Goal: Information Seeking & Learning: Learn about a topic

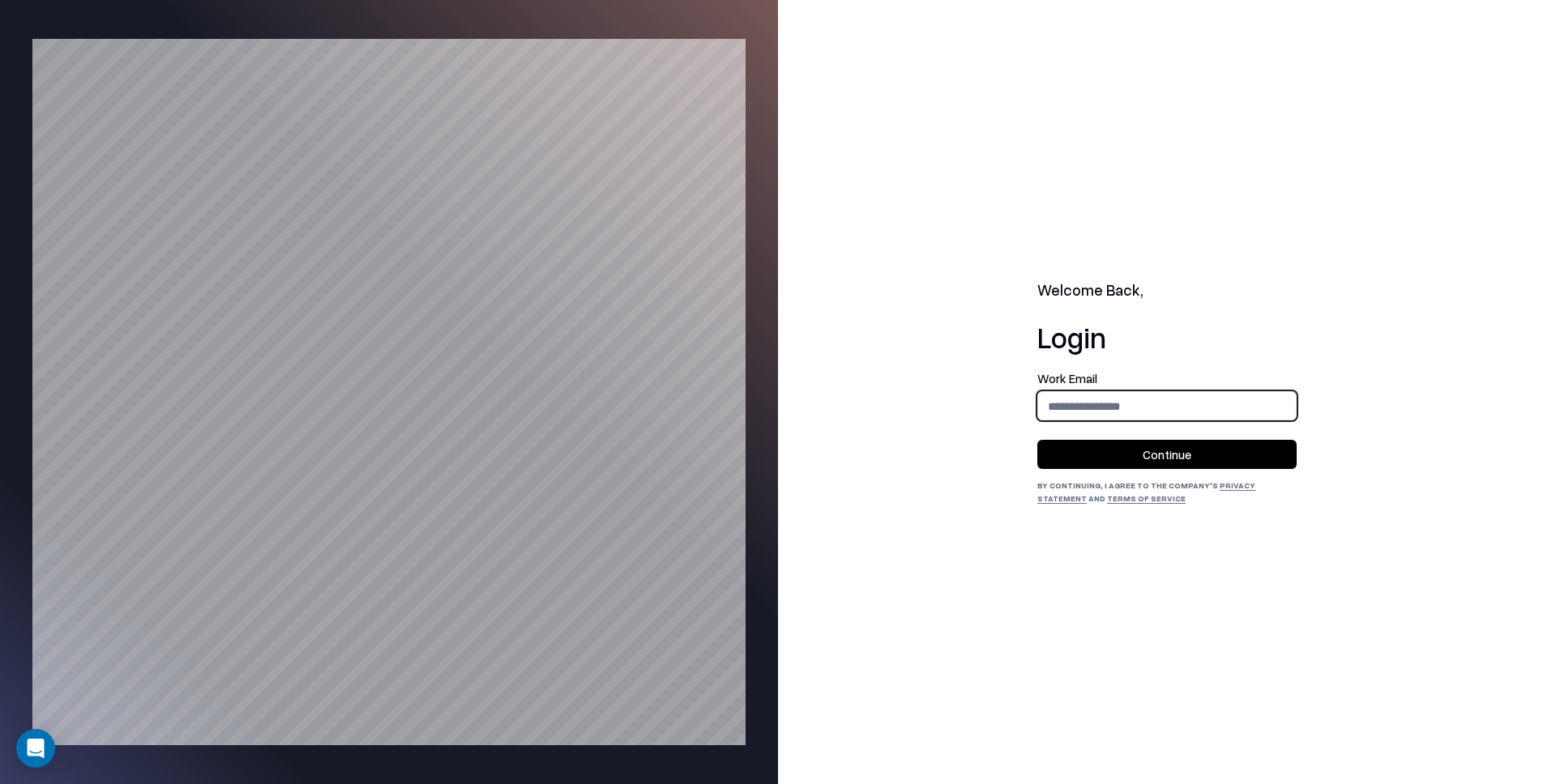
click at [1162, 414] on input "email" at bounding box center [1166, 406] width 257 height 30
type input "**********"
click at [1168, 444] on button "Continue" at bounding box center [1166, 454] width 259 height 29
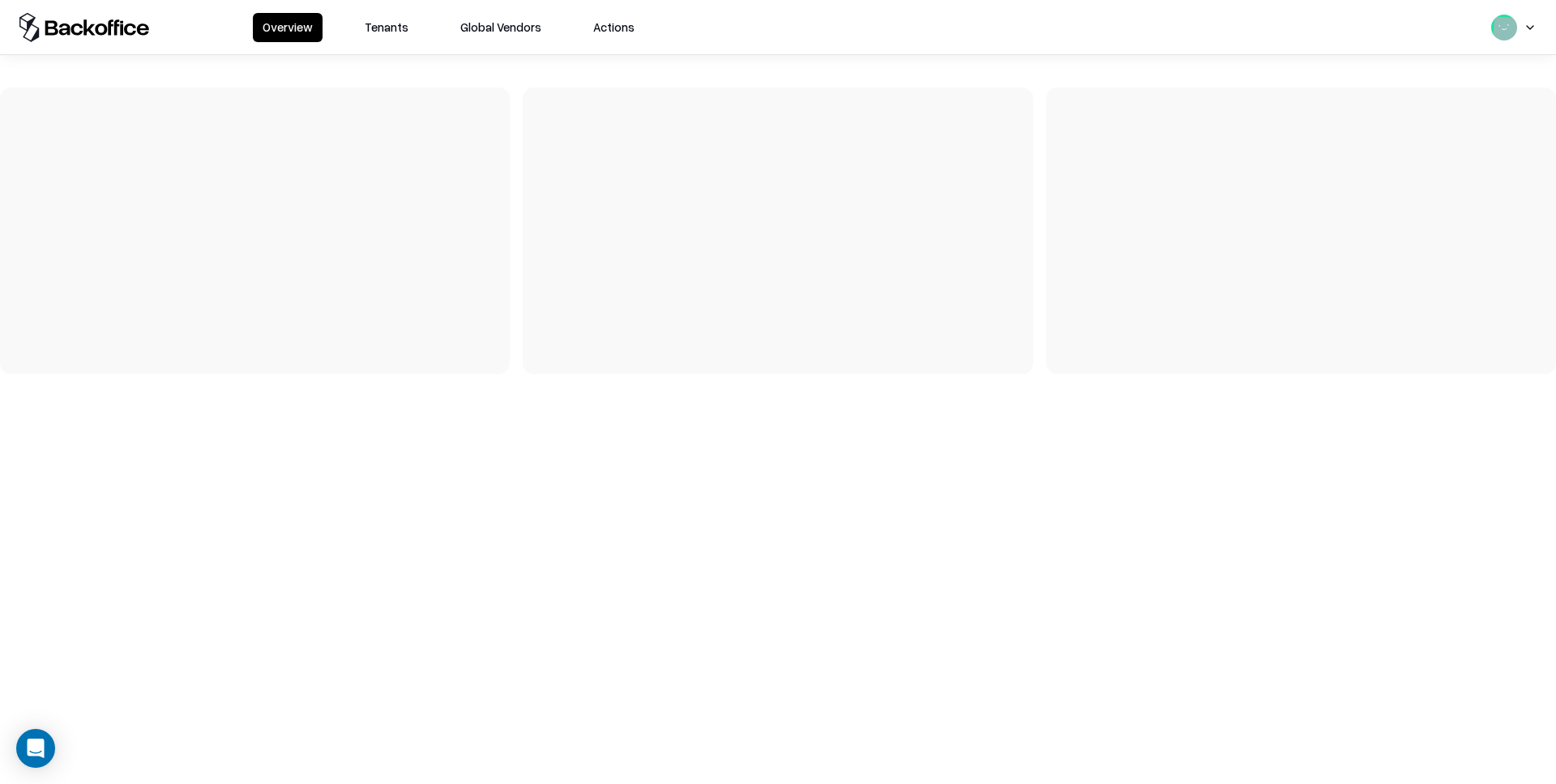
click at [396, 37] on button "Tenants" at bounding box center [387, 27] width 63 height 29
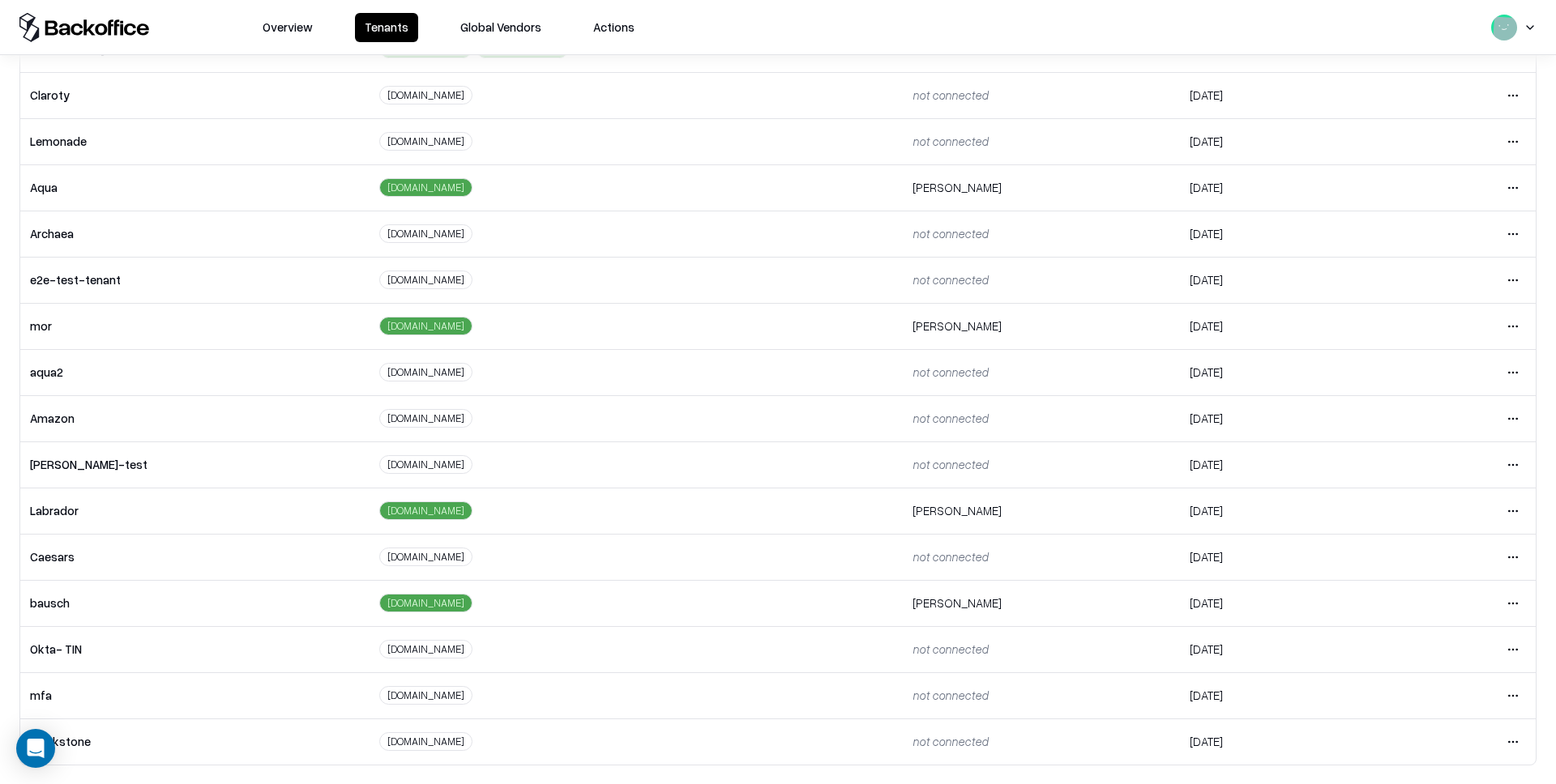
scroll to position [111, 0]
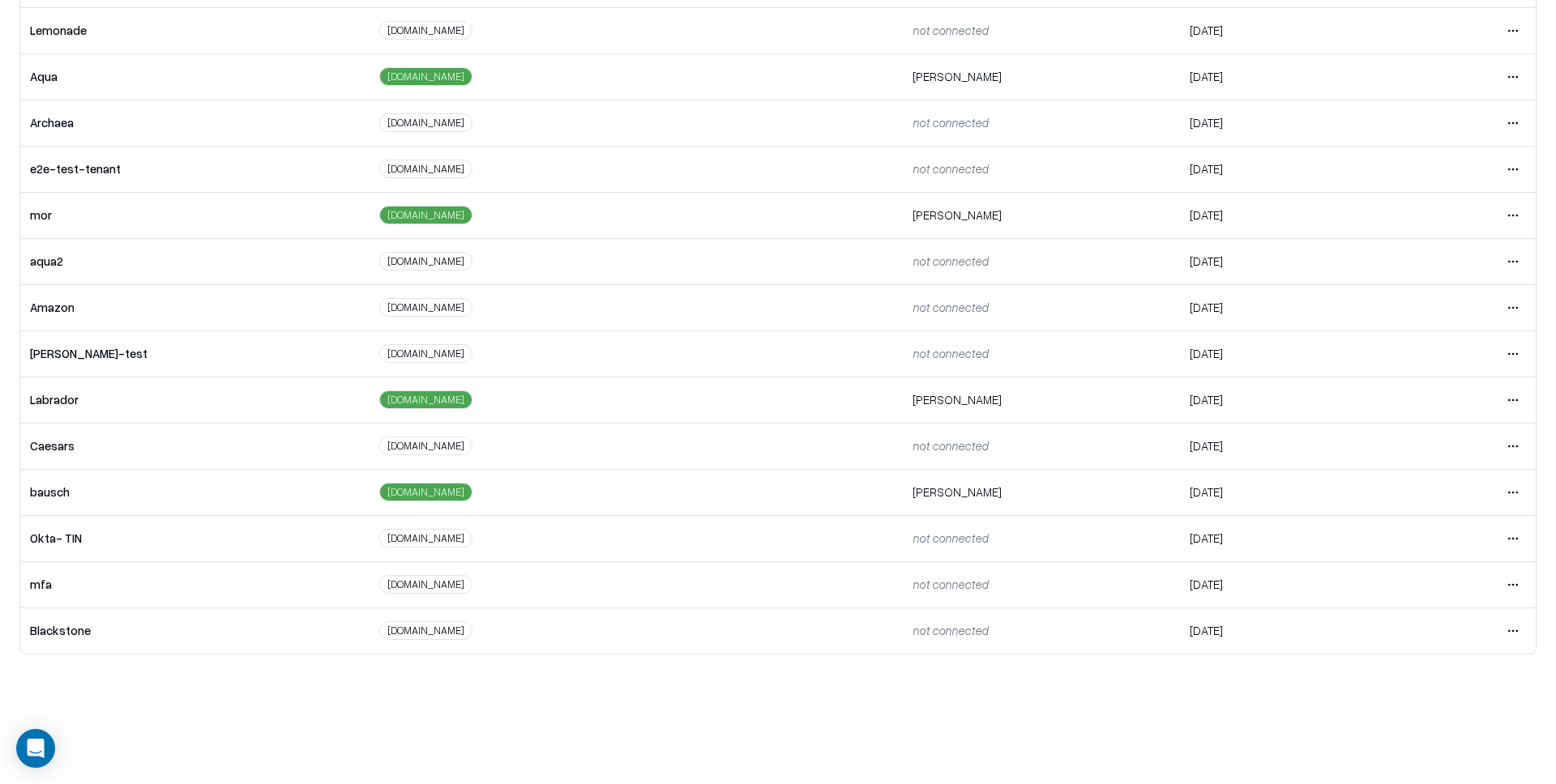
click at [1522, 493] on html "Overview Tenants Global Vendors Actions Tenants Add Tenant Tenant name Domain A…" at bounding box center [778, 281] width 1556 height 784
click at [1463, 622] on div "Login to tenant" at bounding box center [1444, 627] width 175 height 33
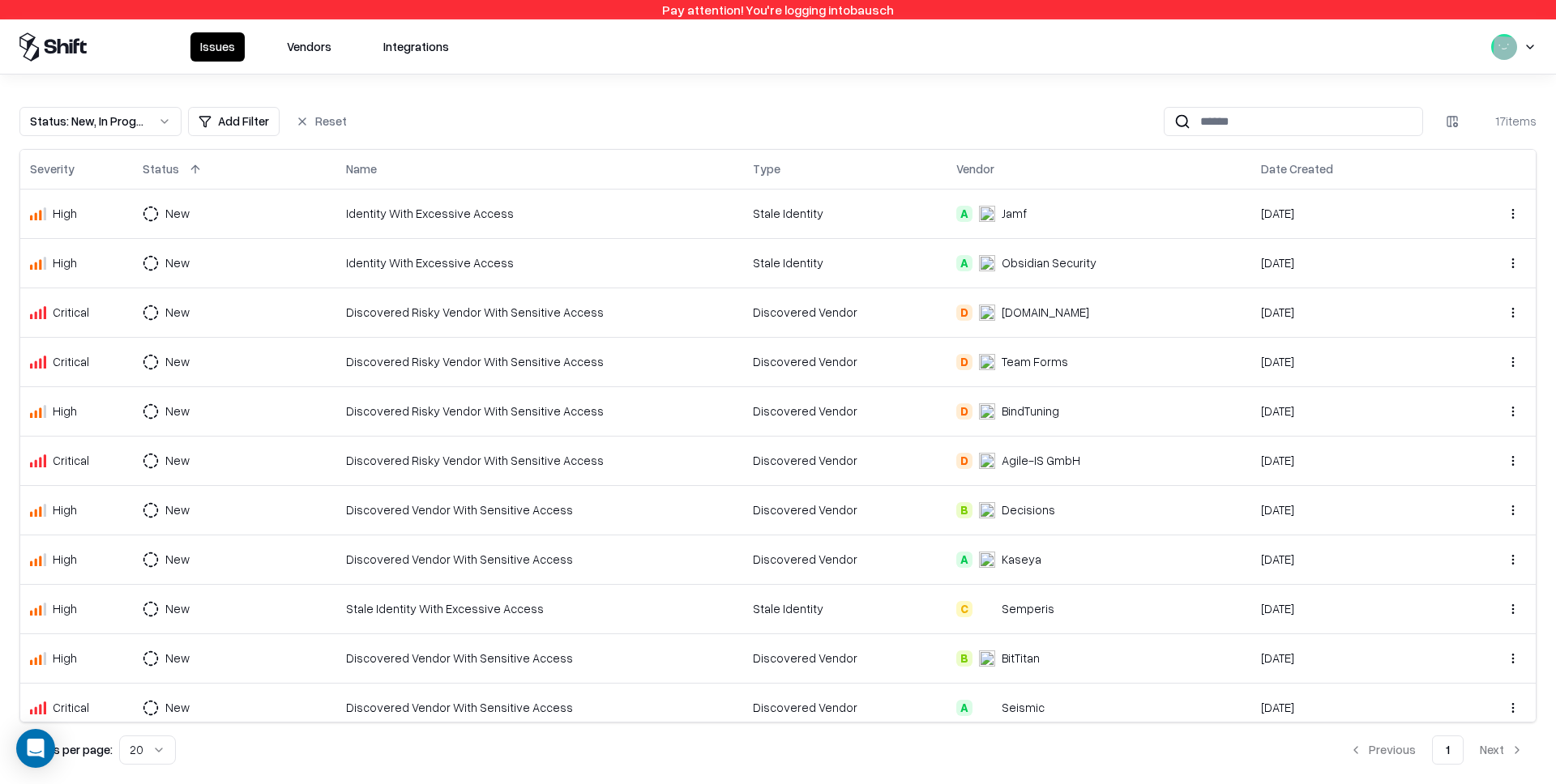
click at [317, 44] on button "Vendors" at bounding box center [309, 46] width 64 height 29
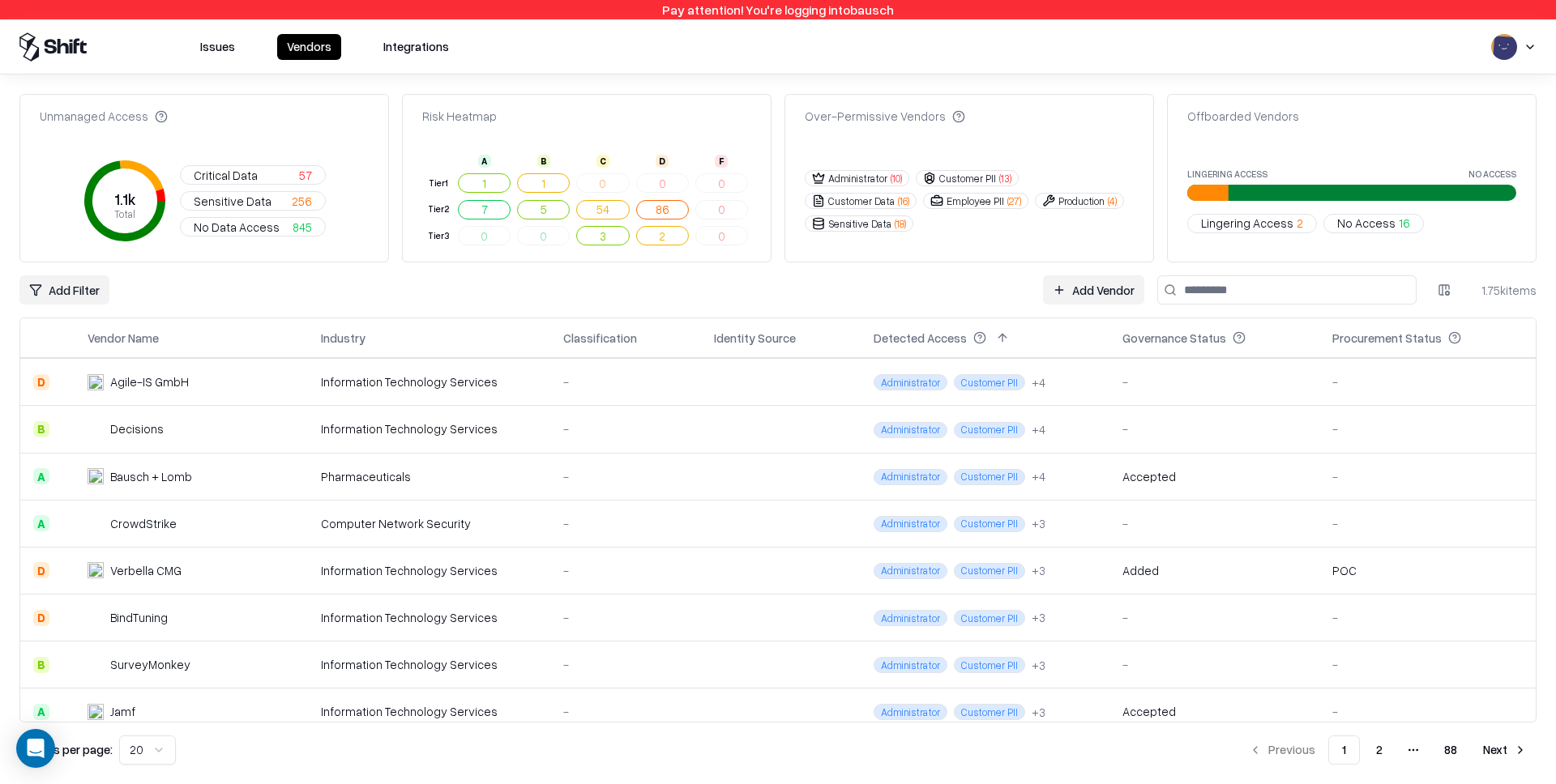
scroll to position [165, 0]
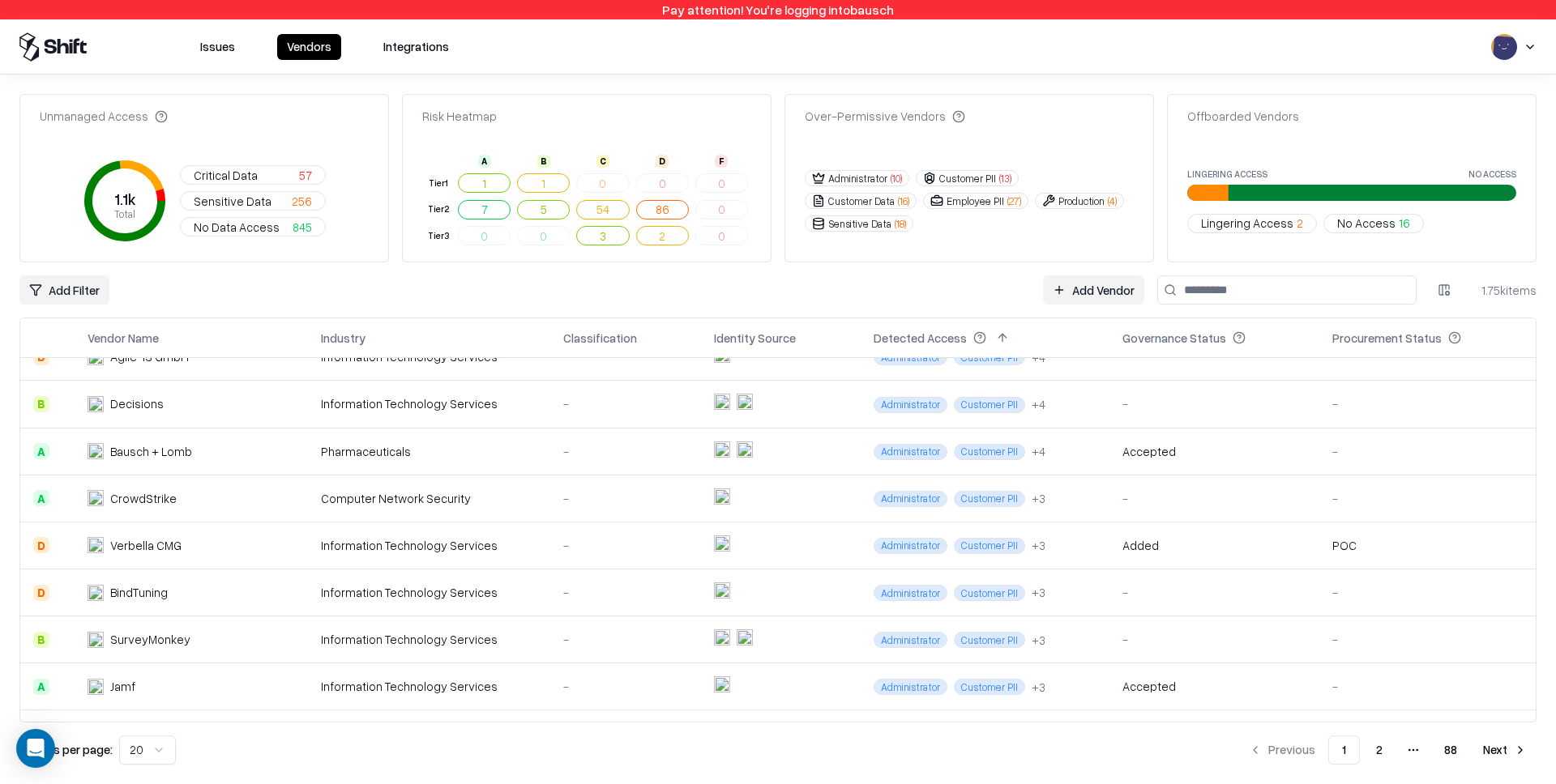
click at [488, 534] on td "Information Technology Services" at bounding box center [428, 546] width 242 height 47
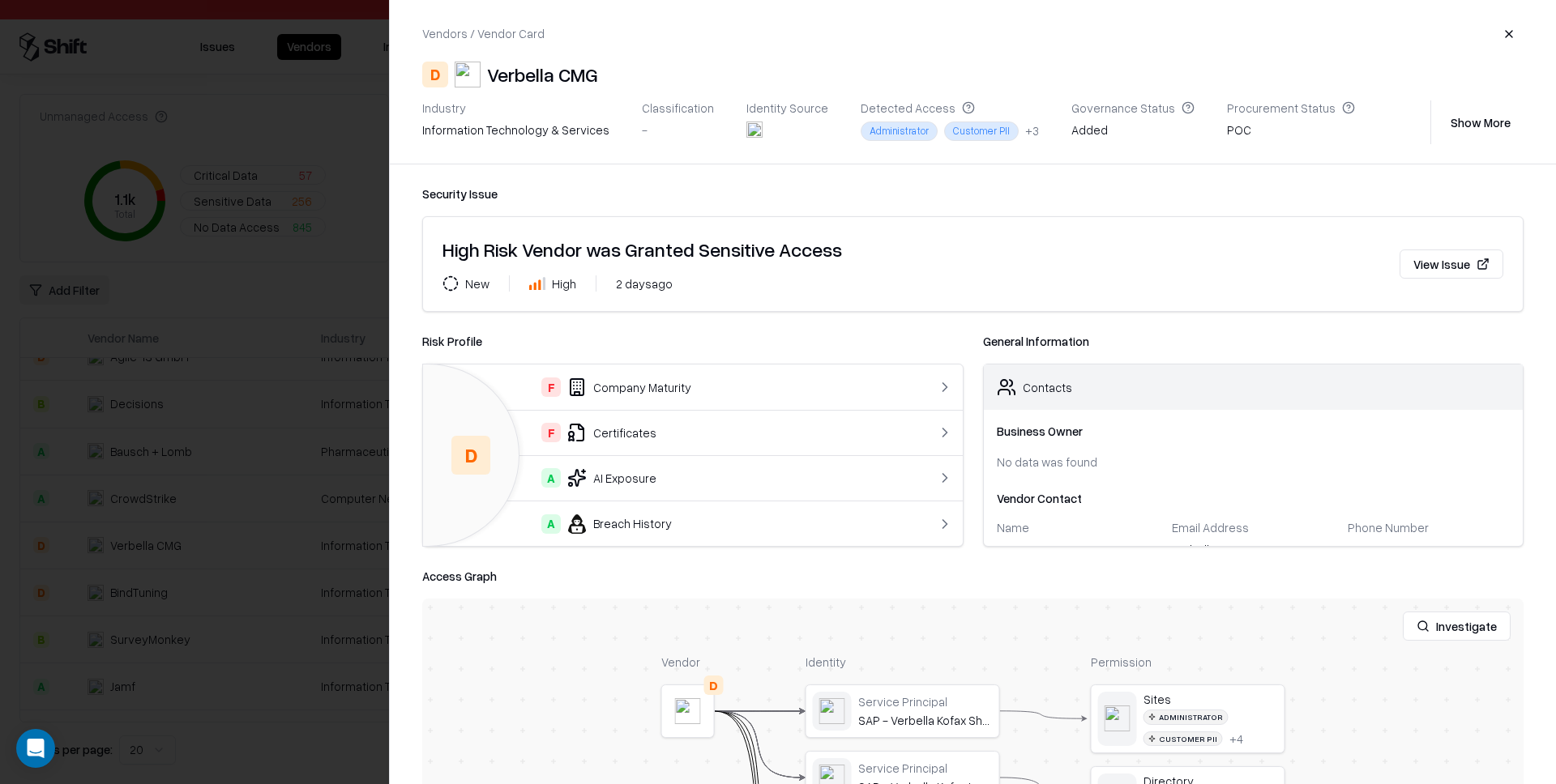
click at [228, 244] on div at bounding box center [778, 392] width 1556 height 784
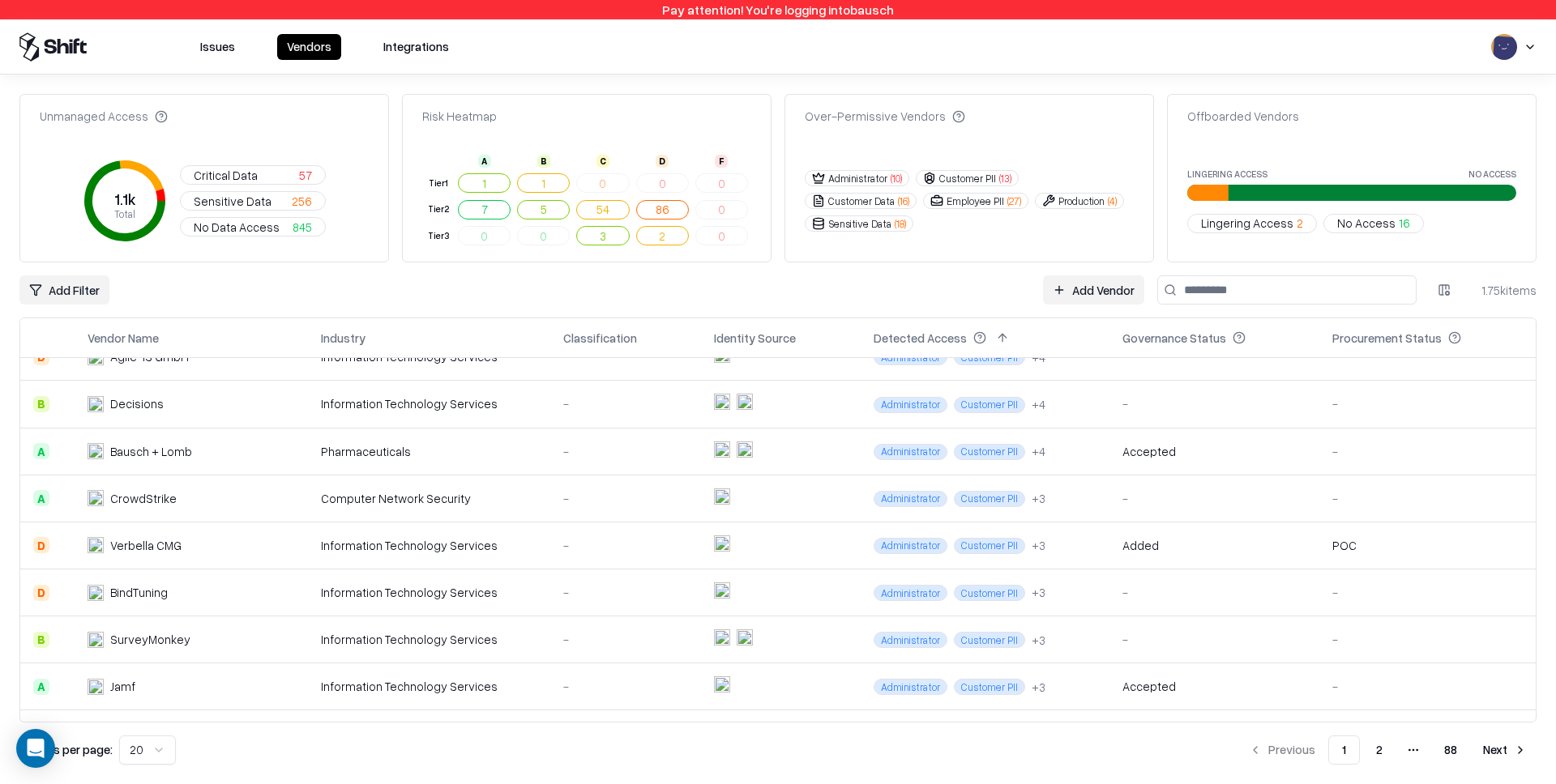
click at [243, 172] on span "Critical Data" at bounding box center [226, 175] width 64 height 17
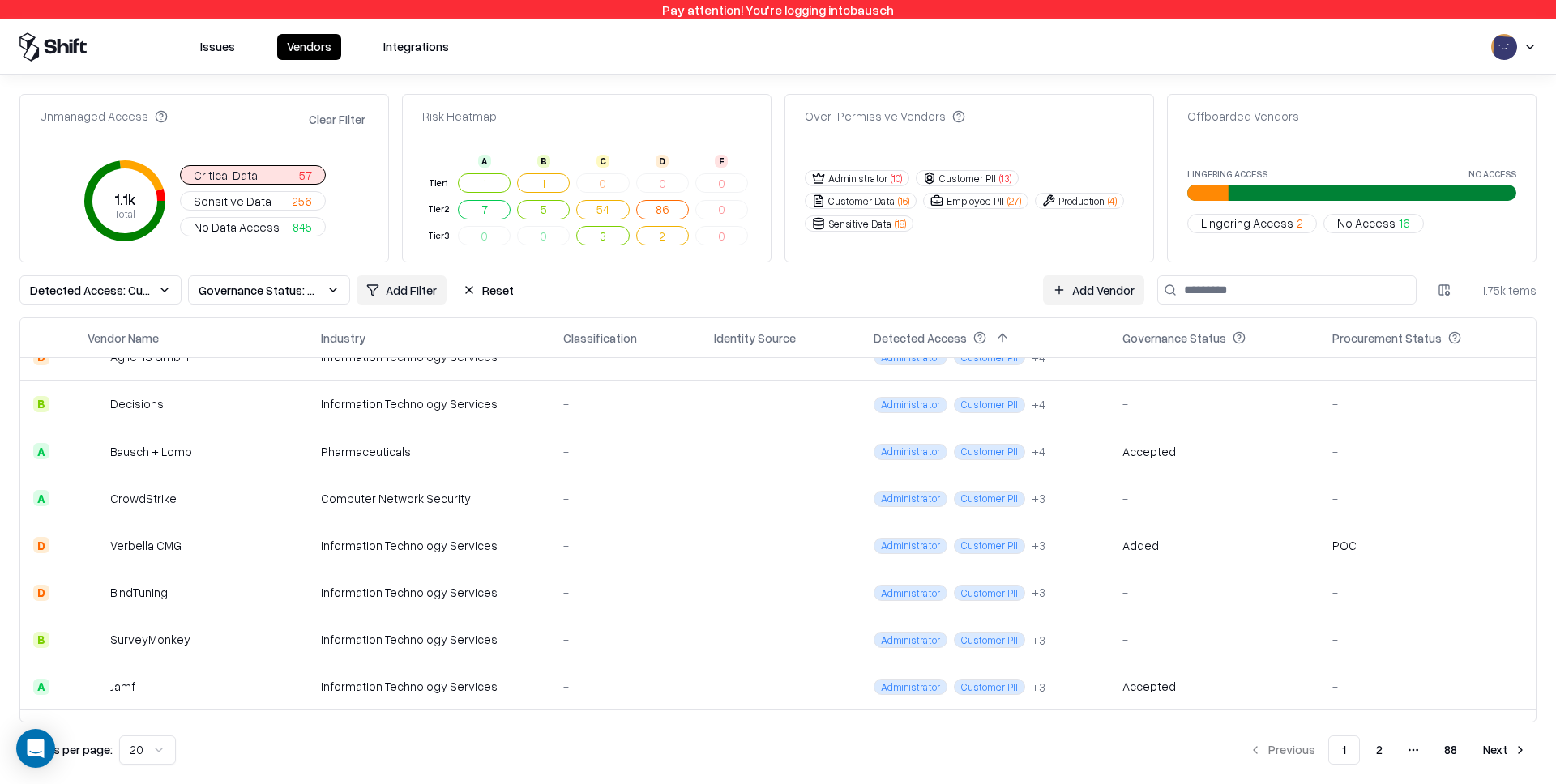
scroll to position [0, 0]
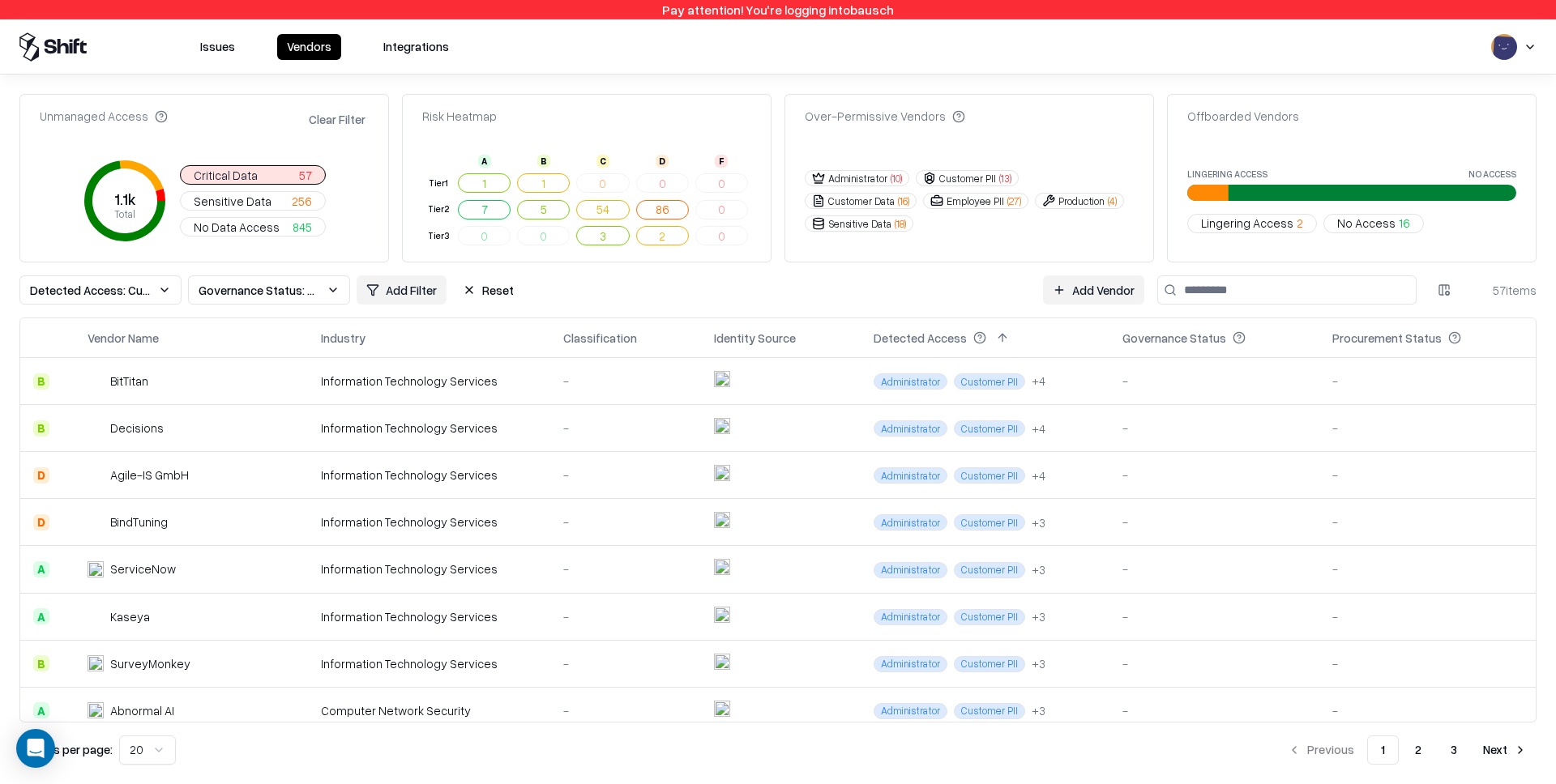
click at [51, 118] on div "Unmanaged Access" at bounding box center [103, 116] width 128 height 17
click at [227, 134] on div "Unmanaged Access Clear Filter" at bounding box center [204, 124] width 368 height 33
click at [242, 292] on span "Governance Status: Unmanaged" at bounding box center [259, 290] width 122 height 17
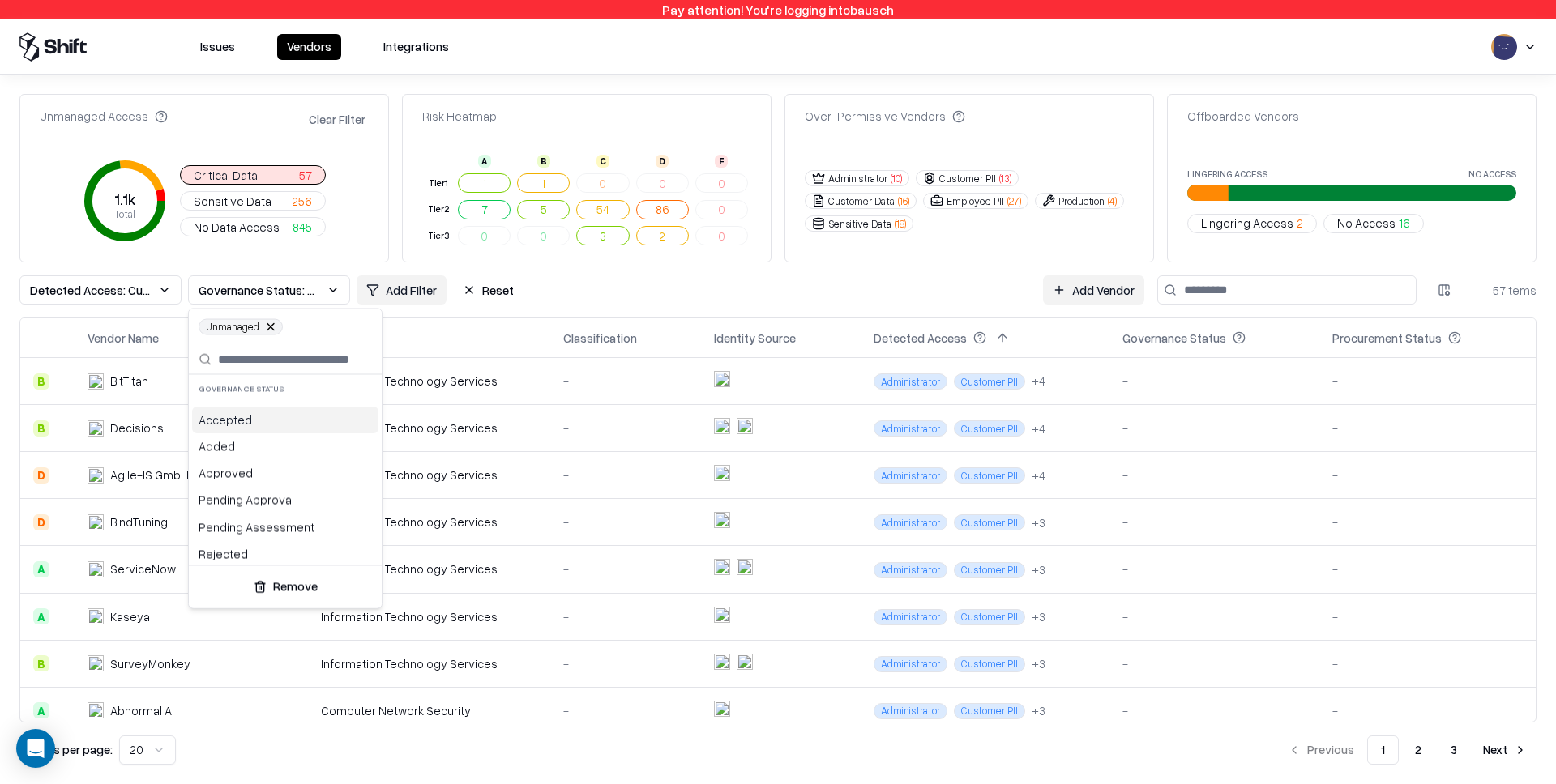
click at [120, 288] on html "Pay attention! You're logging into bausch Issues Vendors Integrations Unmanaged…" at bounding box center [778, 392] width 1556 height 784
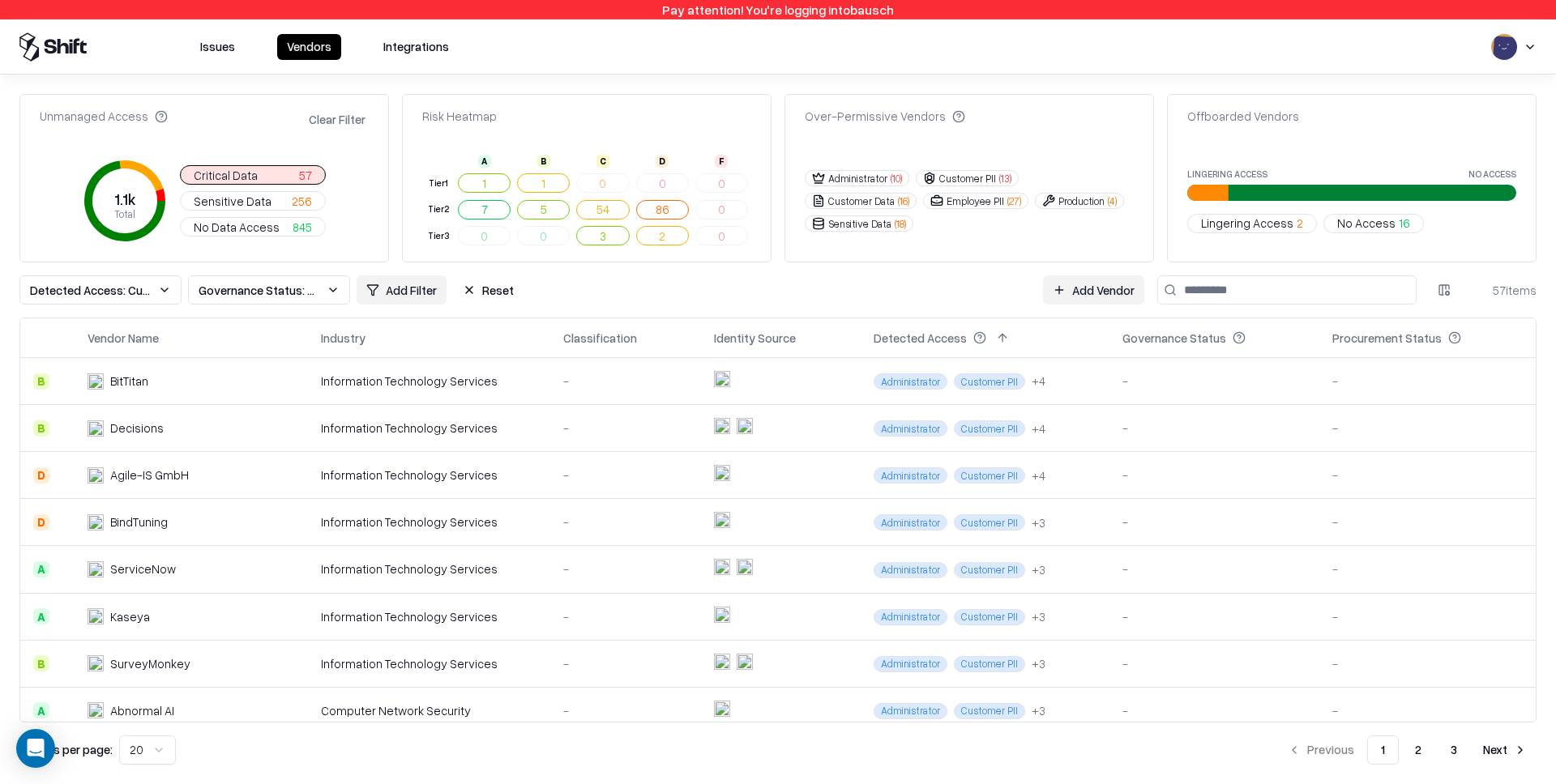
click at [123, 295] on span "Detected Access: Customer PII, Administrator" at bounding box center [90, 290] width 122 height 17
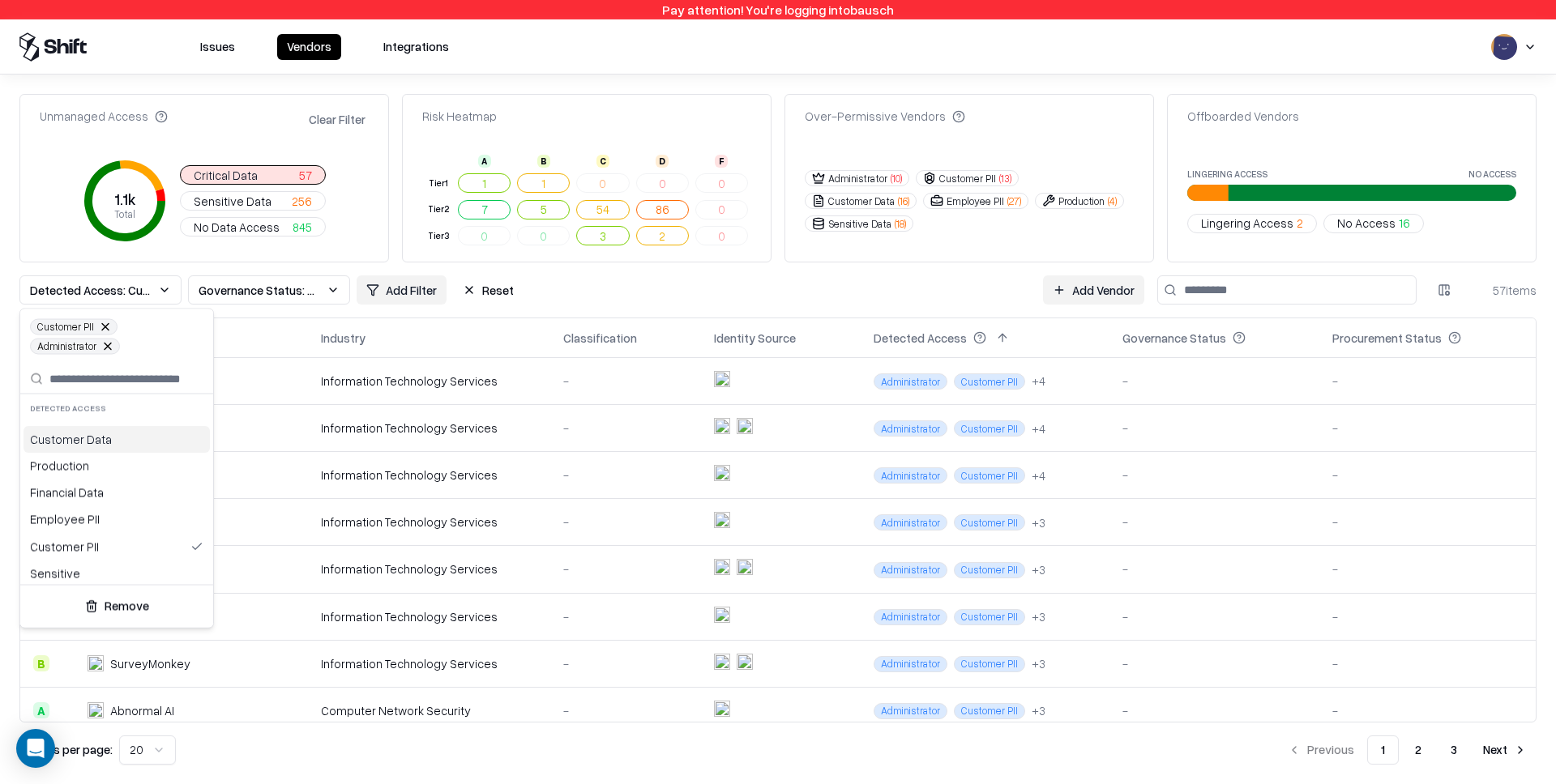
click at [65, 329] on span "Customer PII" at bounding box center [73, 327] width 87 height 16
copy span "Customer PII"
click at [69, 345] on span "Administrator" at bounding box center [74, 346] width 90 height 16
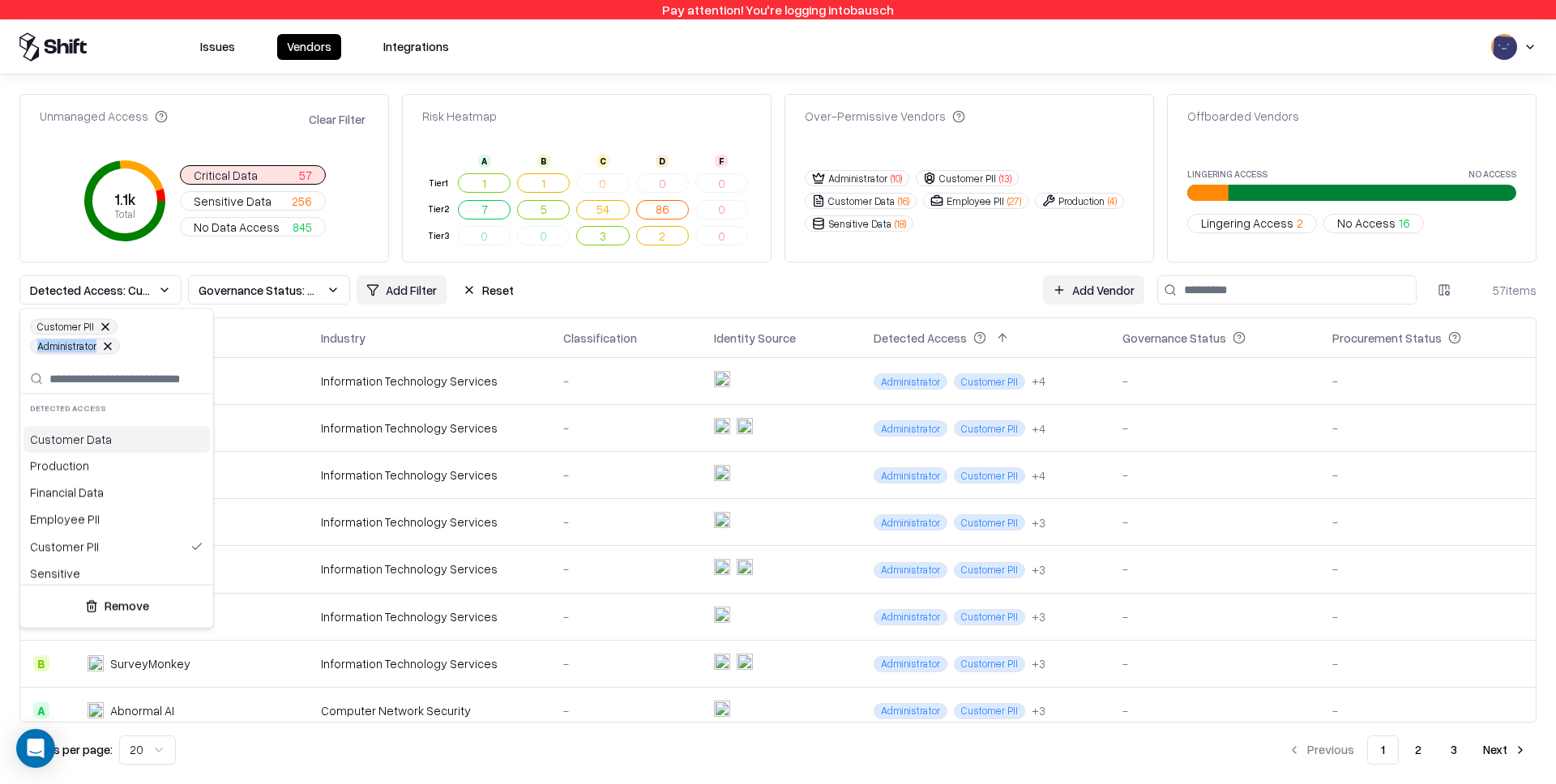
click at [69, 345] on span "Administrator" at bounding box center [74, 346] width 90 height 16
copy span "Administrator"
click at [1526, 50] on html "Pay attention! You're logging into bausch Issues Vendors Integrations Unmanaged…" at bounding box center [778, 392] width 1556 height 784
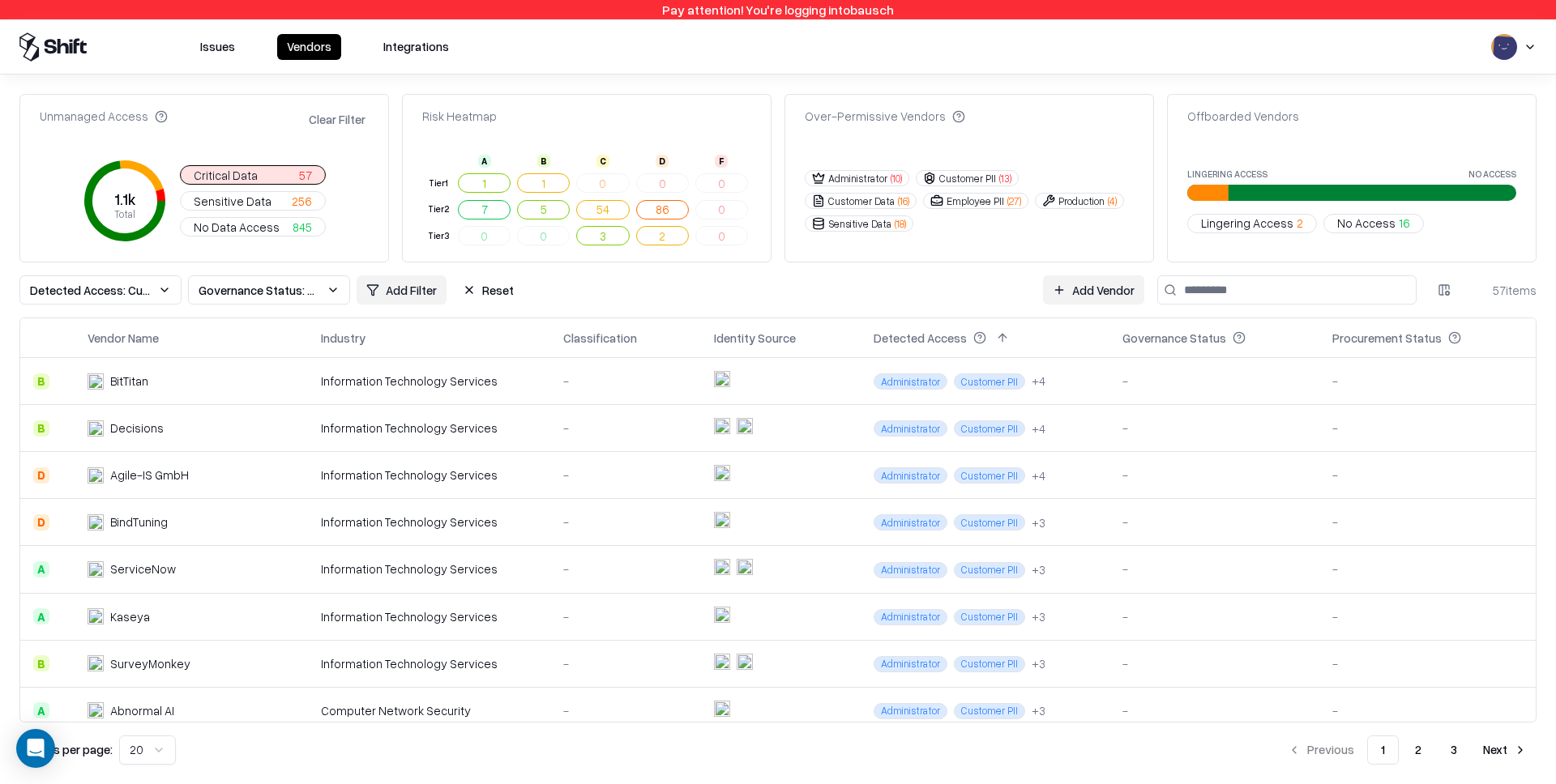
click at [1548, 48] on div "Issues Vendors Integrations" at bounding box center [778, 46] width 1556 height 29
click at [1533, 44] on html "Pay attention! You're logging into bausch Issues Vendors Integrations Unmanaged…" at bounding box center [778, 392] width 1556 height 784
click at [1490, 124] on div "Log out" at bounding box center [1456, 126] width 195 height 27
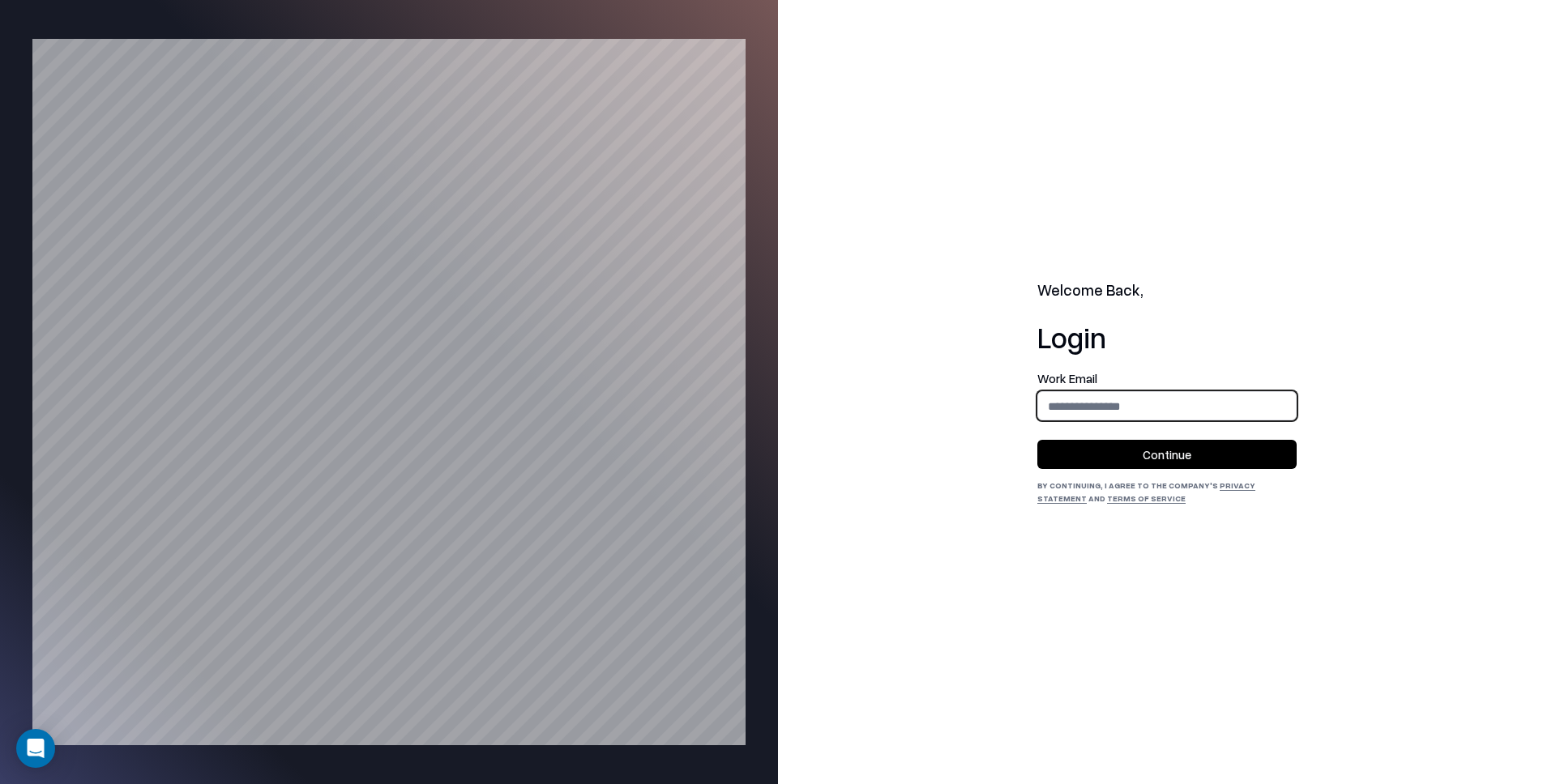
click at [1111, 405] on input "email" at bounding box center [1166, 406] width 257 height 30
type input "**********"
click at [1148, 453] on button "Continue" at bounding box center [1166, 454] width 259 height 29
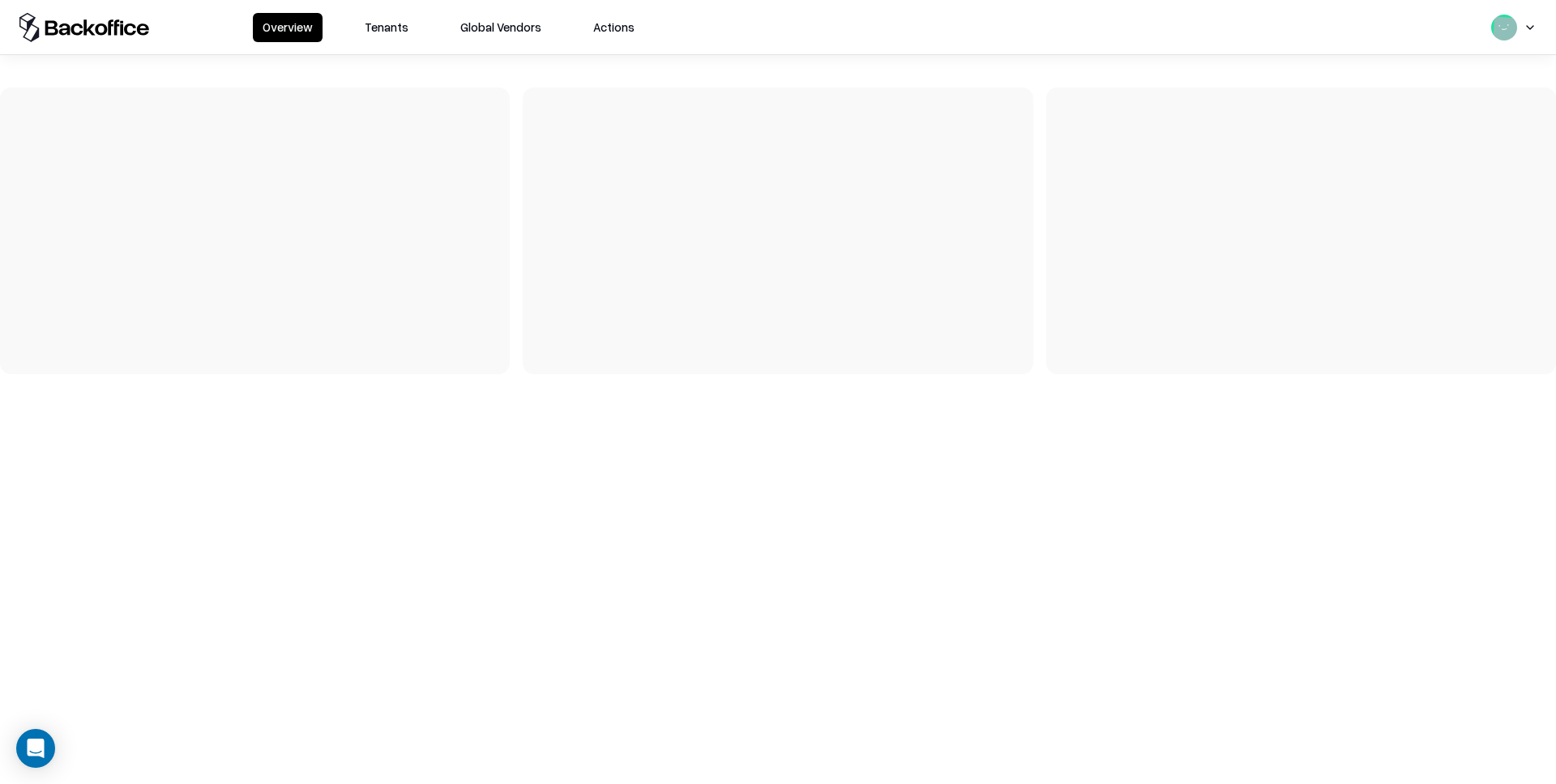
click at [393, 29] on button "Tenants" at bounding box center [387, 27] width 63 height 29
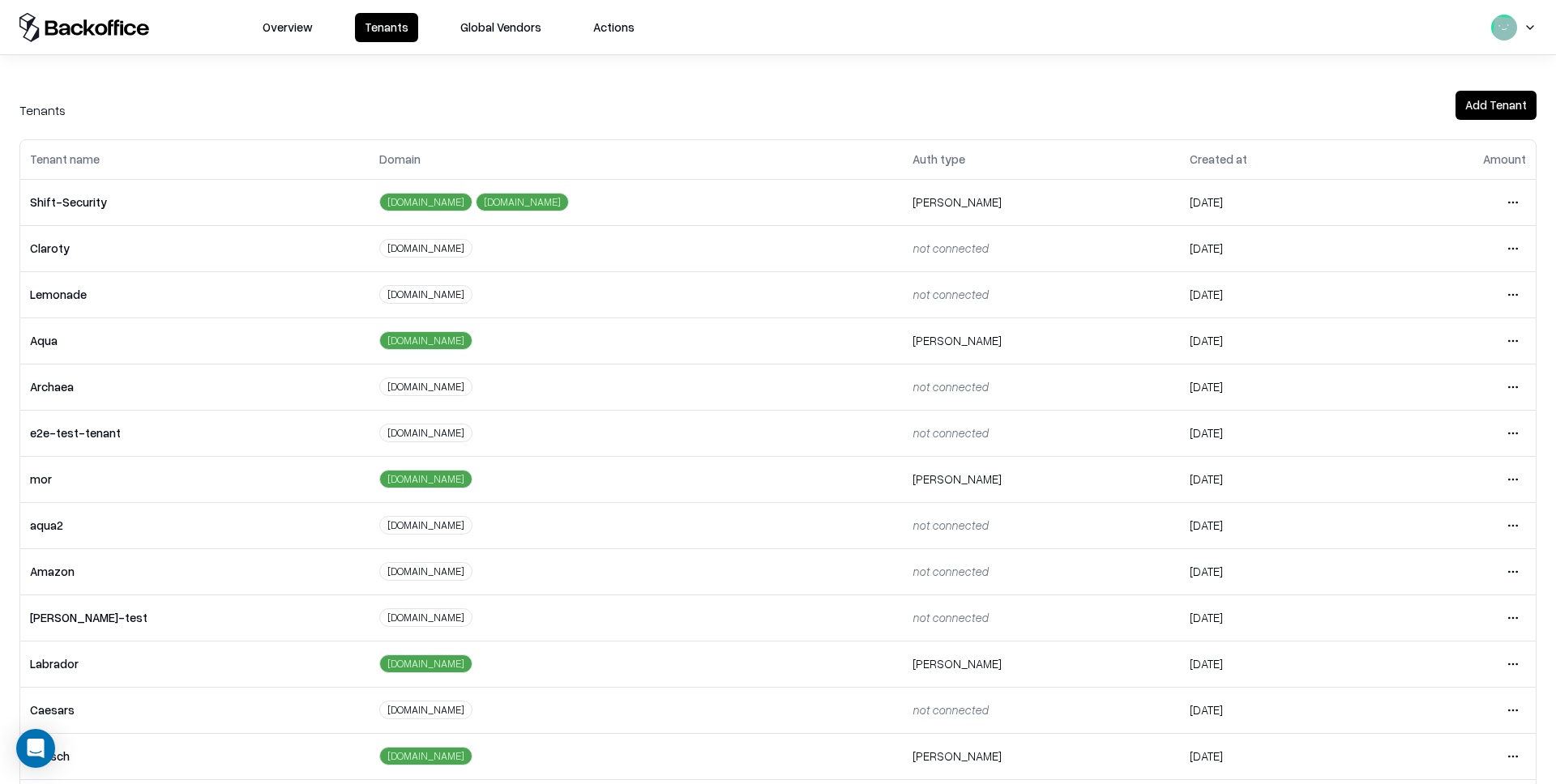
click at [1510, 711] on html "Overview Tenants Global Vendors Actions Tenants Add Tenant Tenant name Domain A…" at bounding box center [778, 392] width 1556 height 784
click at [1420, 642] on div "Login to tenant" at bounding box center [1444, 641] width 175 height 33
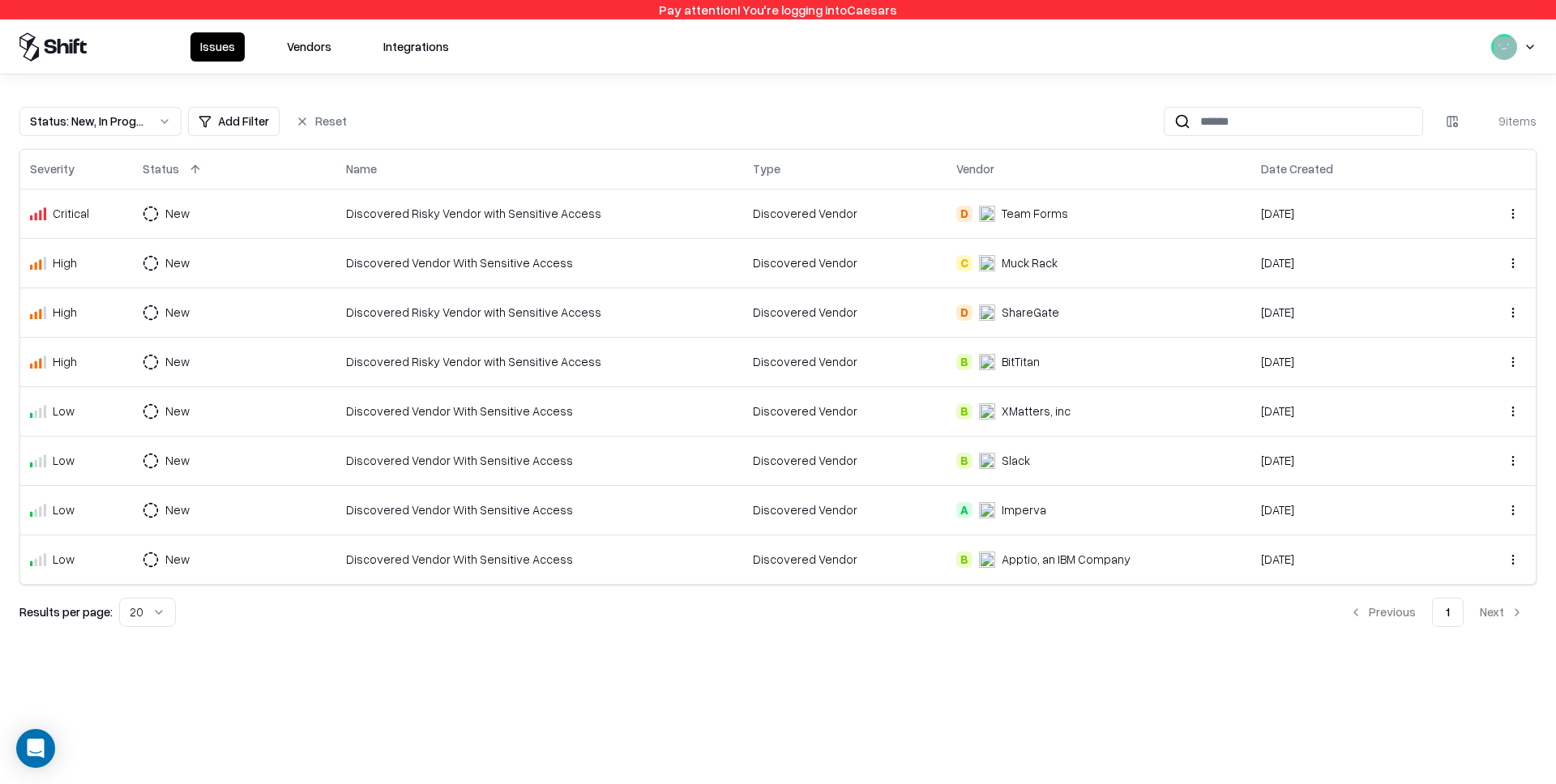
click at [337, 42] on button "Vendors" at bounding box center [309, 46] width 64 height 29
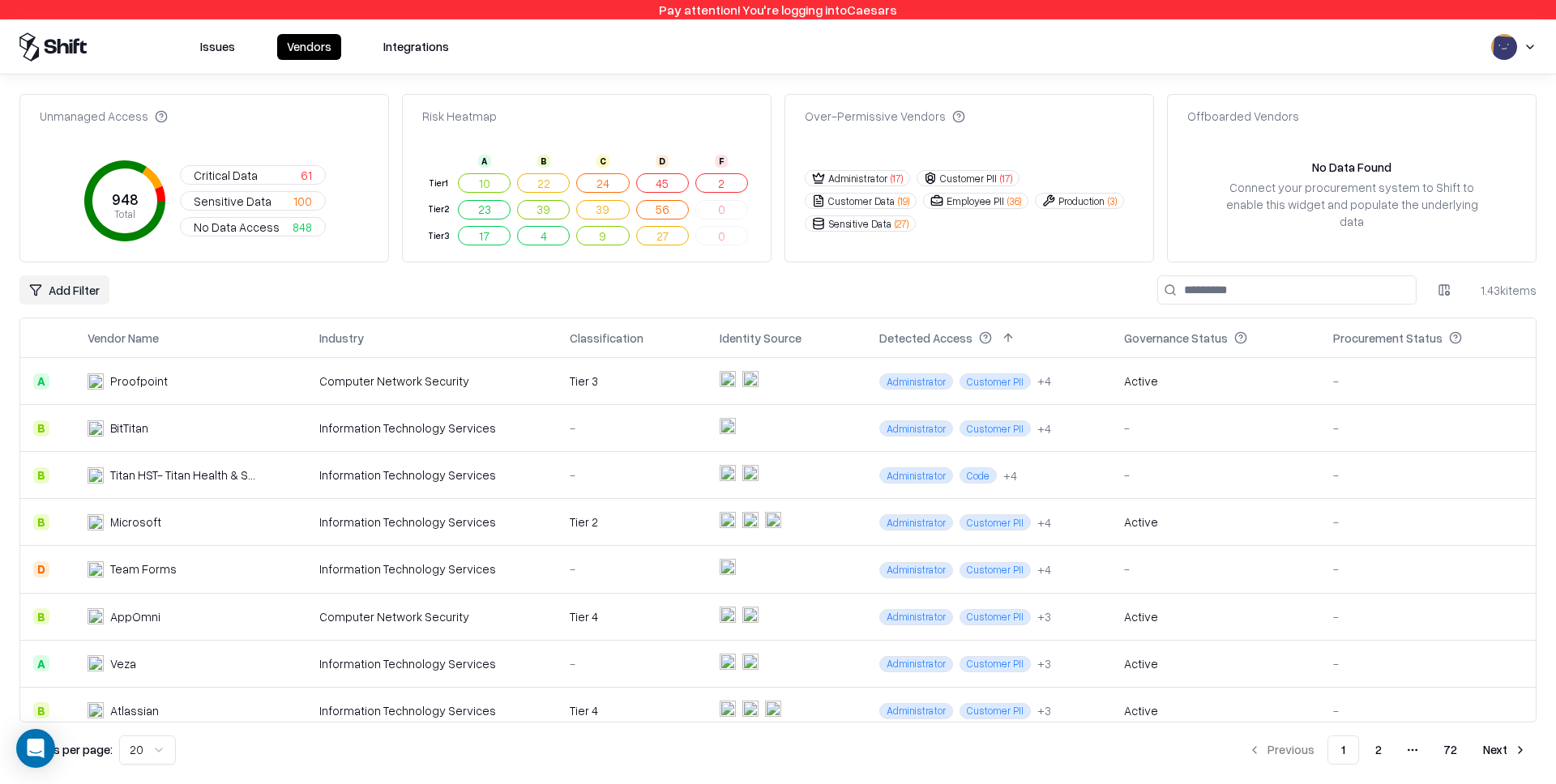
click at [256, 170] on button "Critical Data 61" at bounding box center [252, 175] width 145 height 20
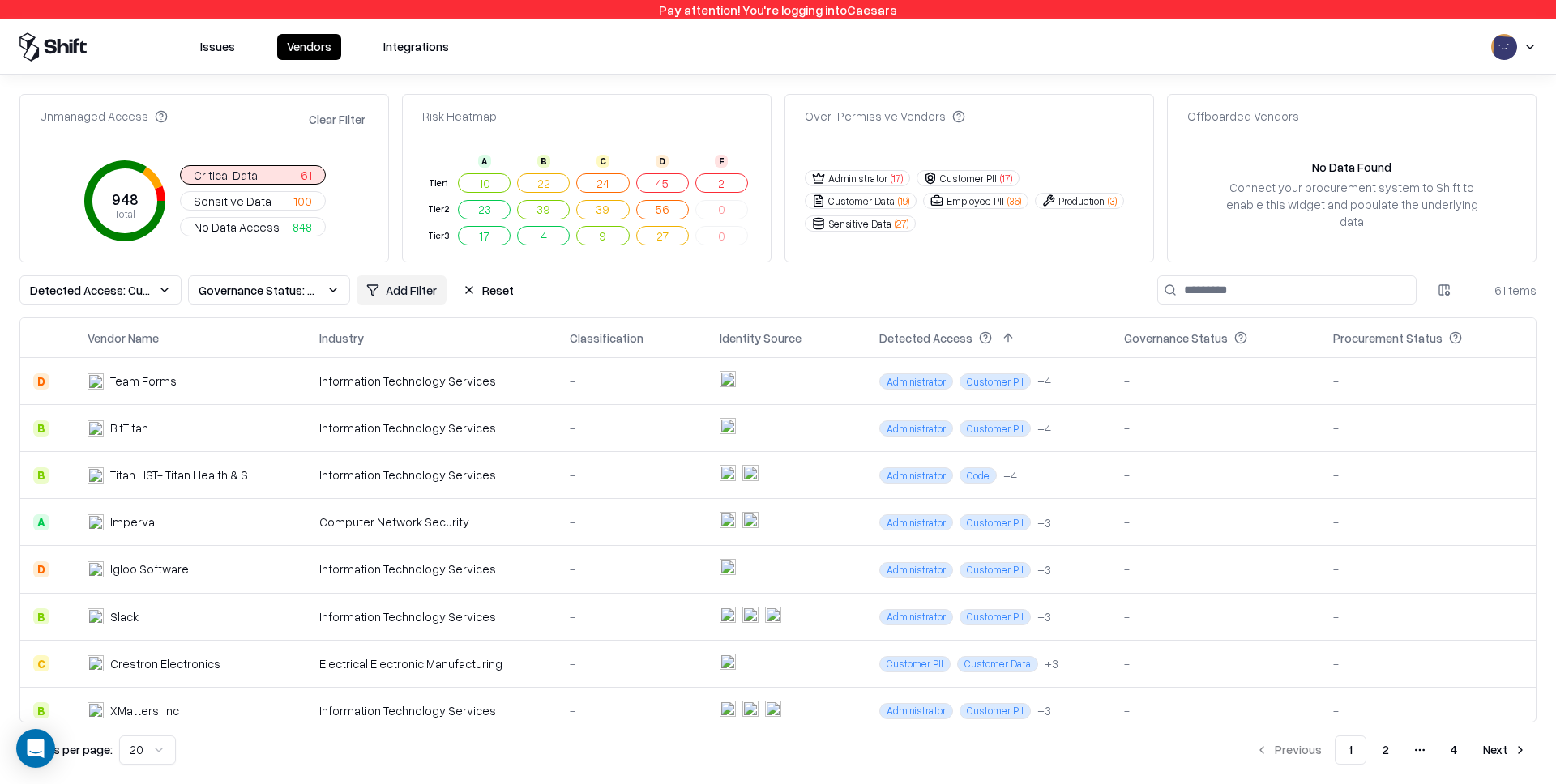
click at [147, 289] on span "Detected Access: Customer PII, Code, Administrator" at bounding box center [90, 290] width 122 height 17
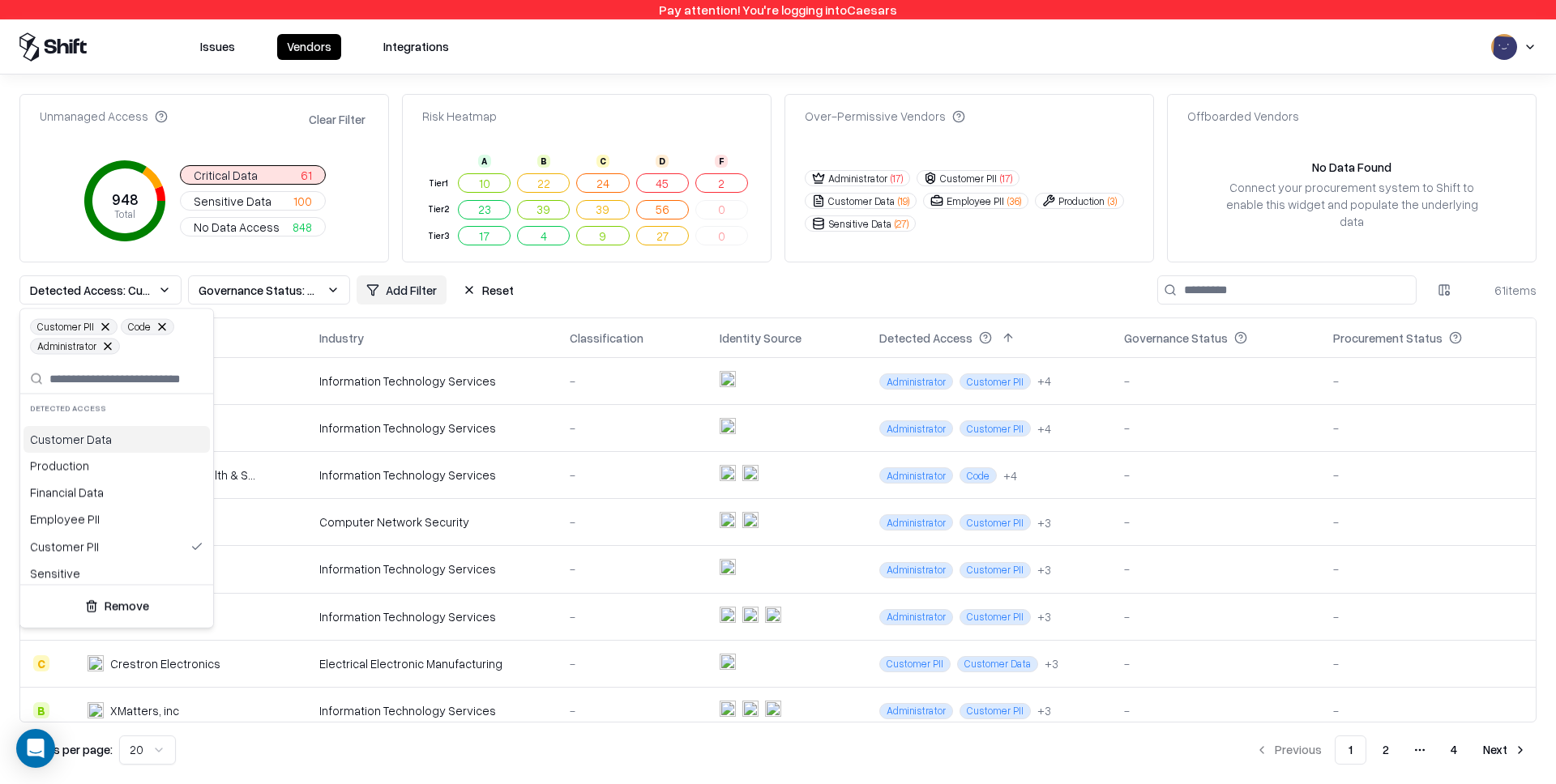
click at [137, 328] on span "Code" at bounding box center [147, 327] width 53 height 16
copy span "Code"
click at [731, 136] on html "Pay attention! You're logging into Caesars Issues Vendors Integrations Unmanage…" at bounding box center [778, 392] width 1556 height 784
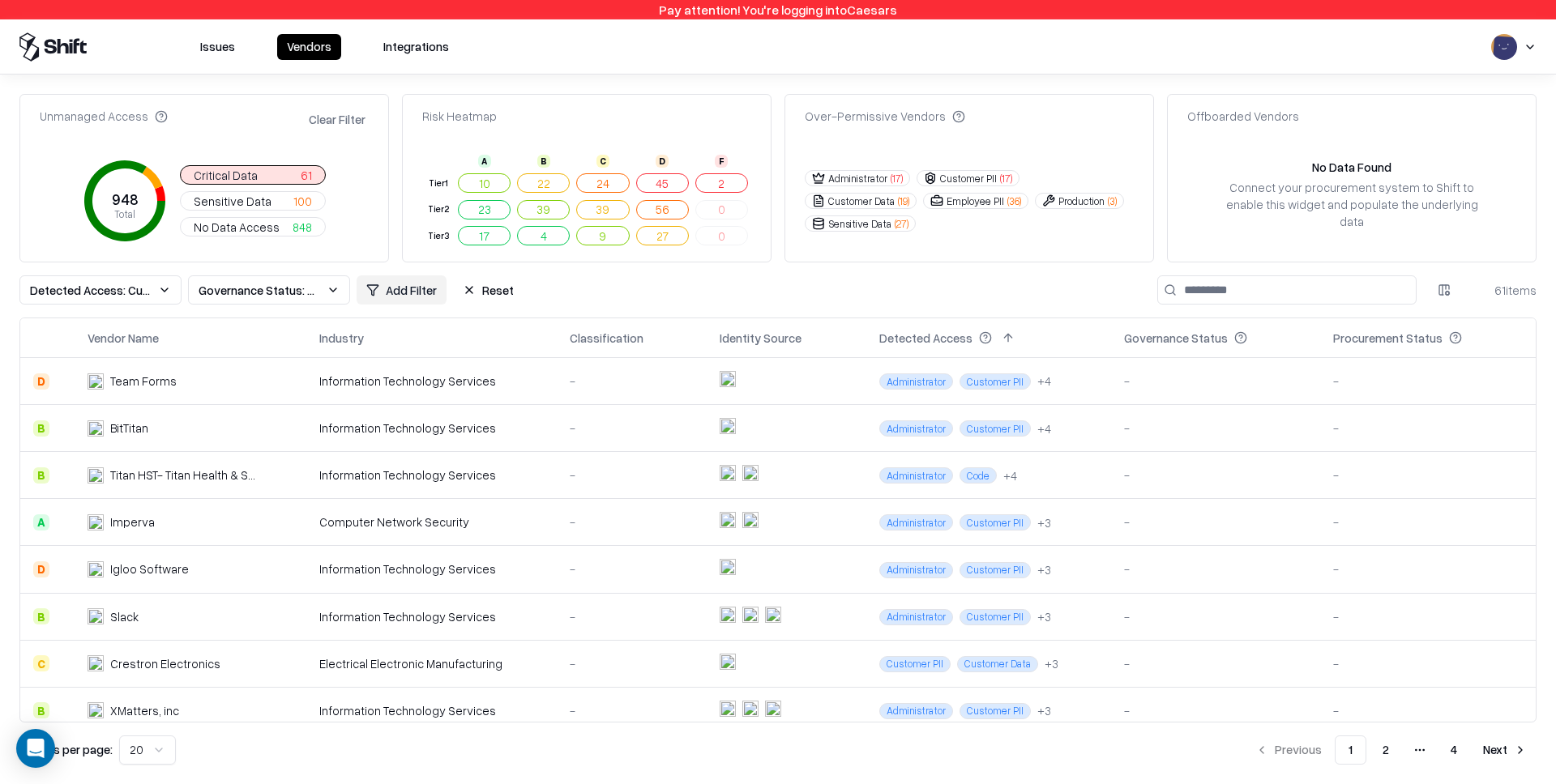
click at [720, 181] on button "2" at bounding box center [721, 183] width 52 height 20
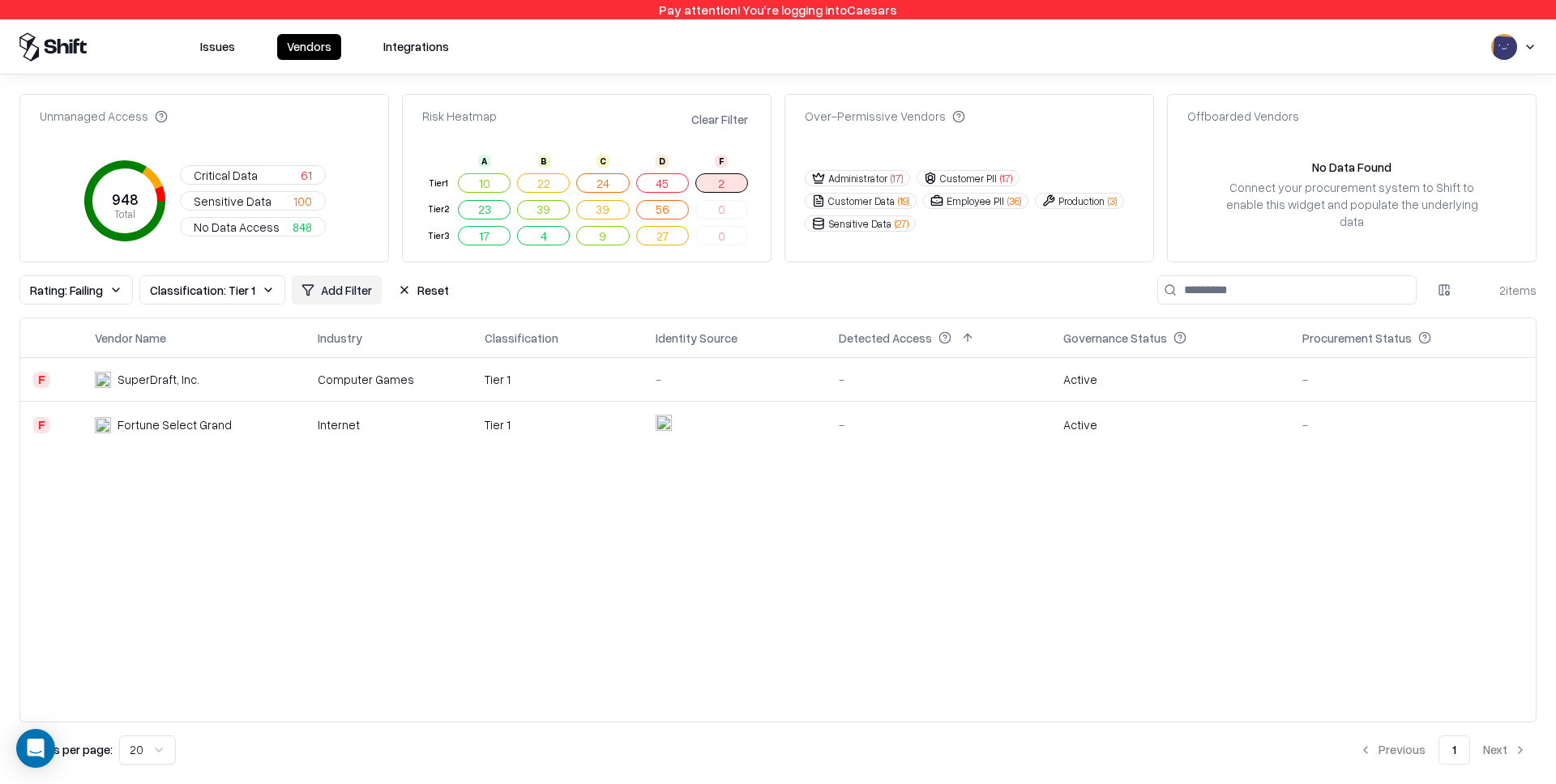
click at [580, 371] on div "Tier 1" at bounding box center [557, 379] width 145 height 17
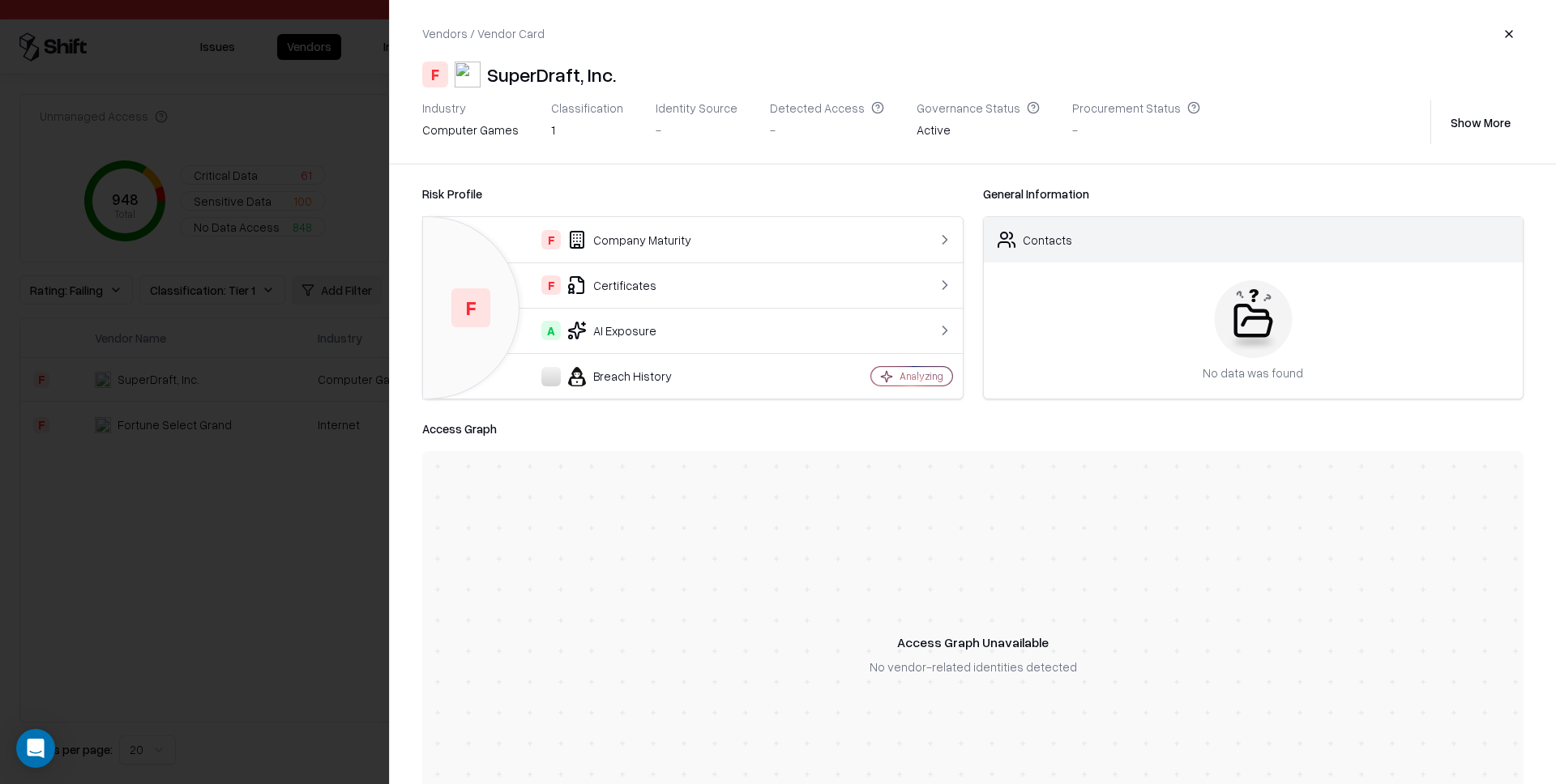
click at [274, 347] on div at bounding box center [778, 392] width 1556 height 784
